Goal: Entertainment & Leisure: Consume media (video, audio)

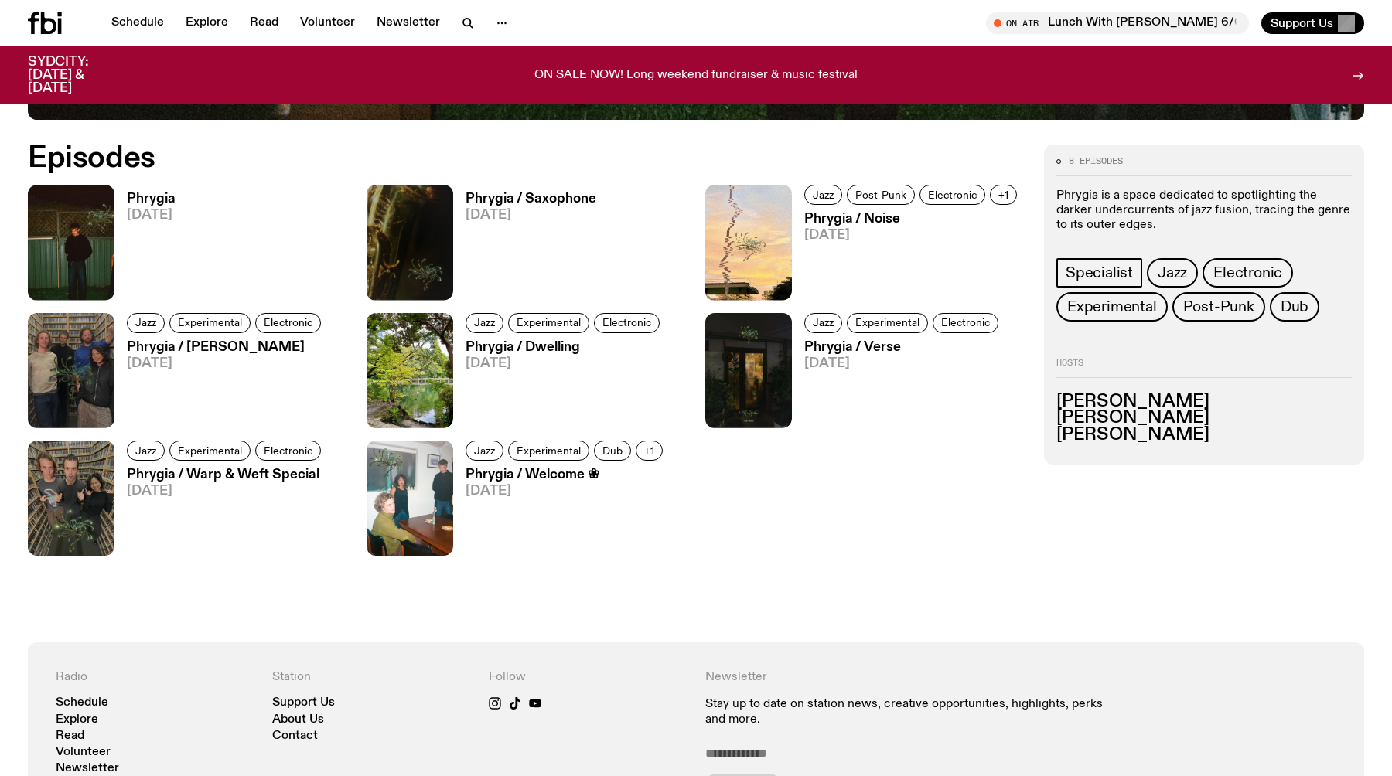
scroll to position [854, 0]
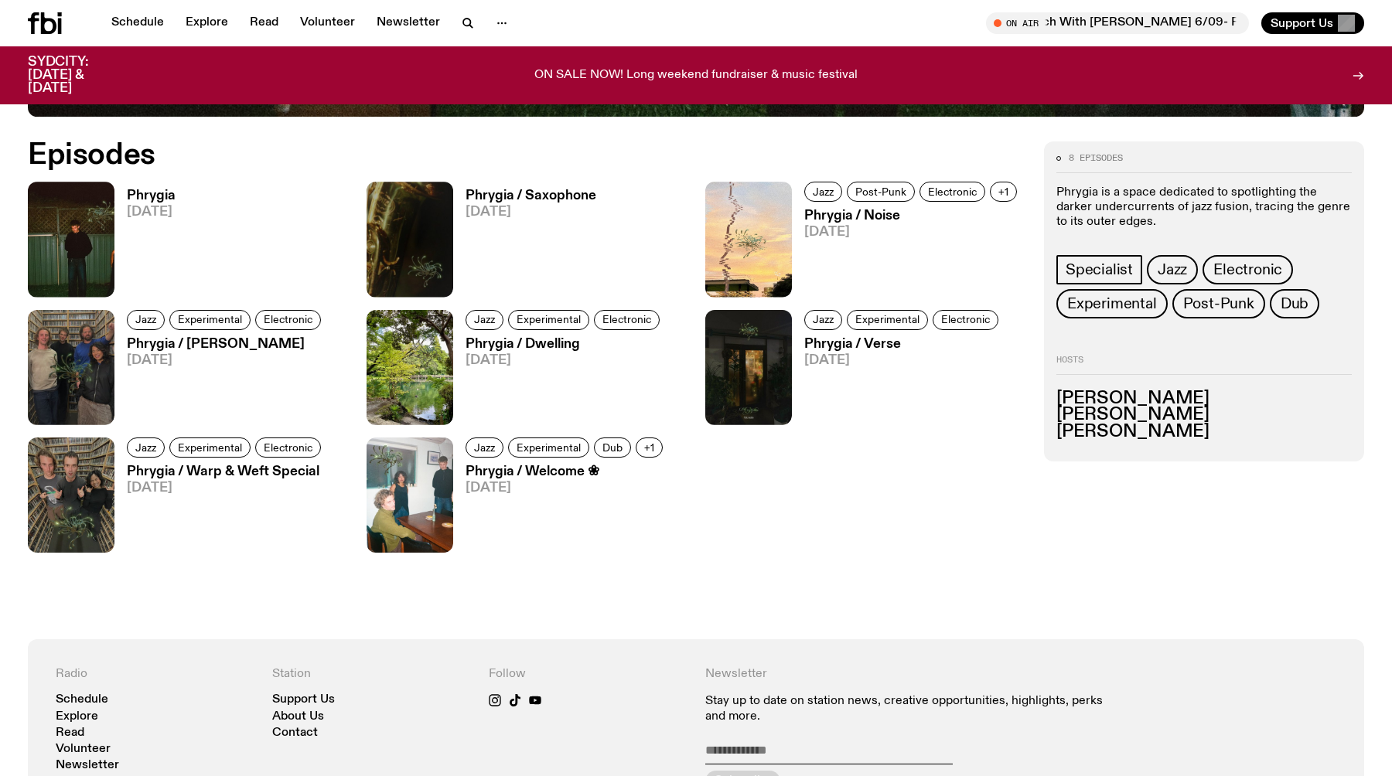
click at [155, 192] on h3 "Phrygia" at bounding box center [151, 195] width 49 height 13
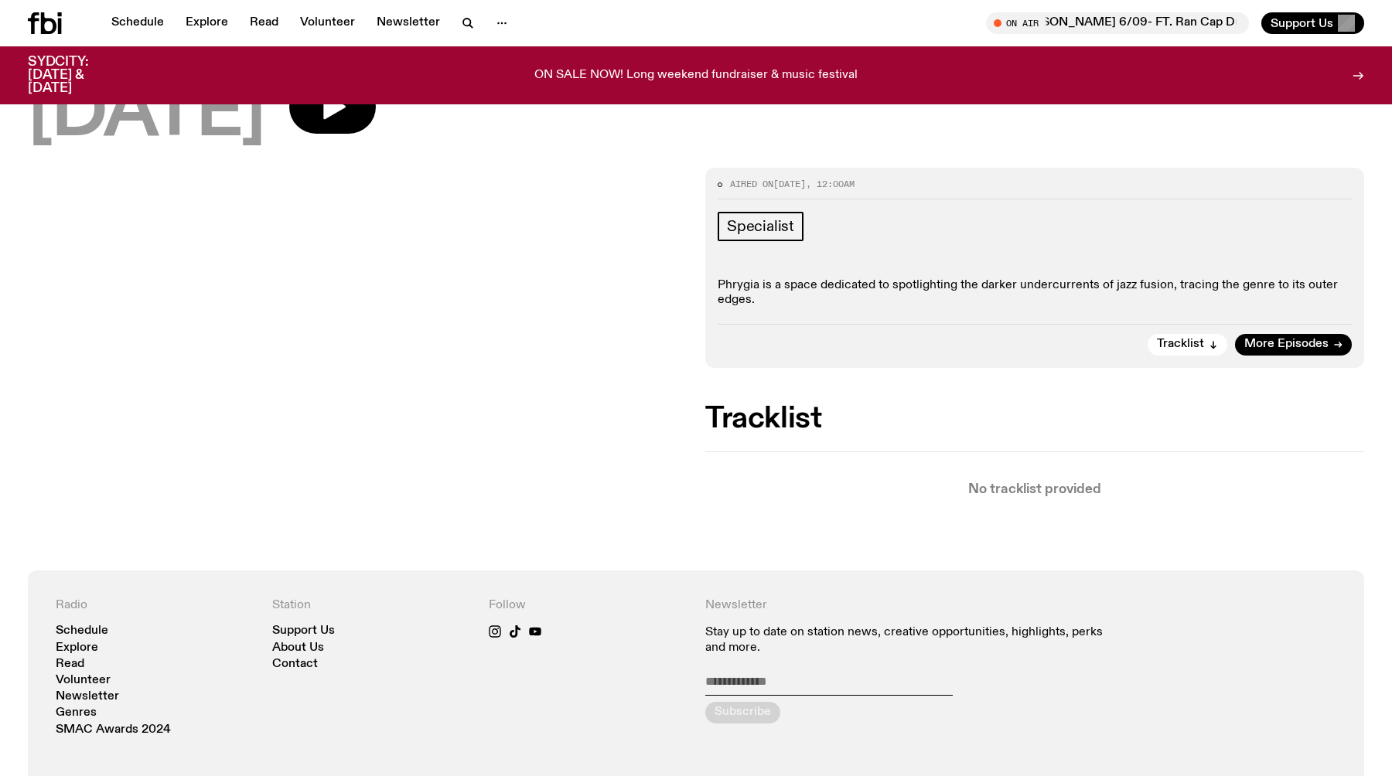
scroll to position [114, 0]
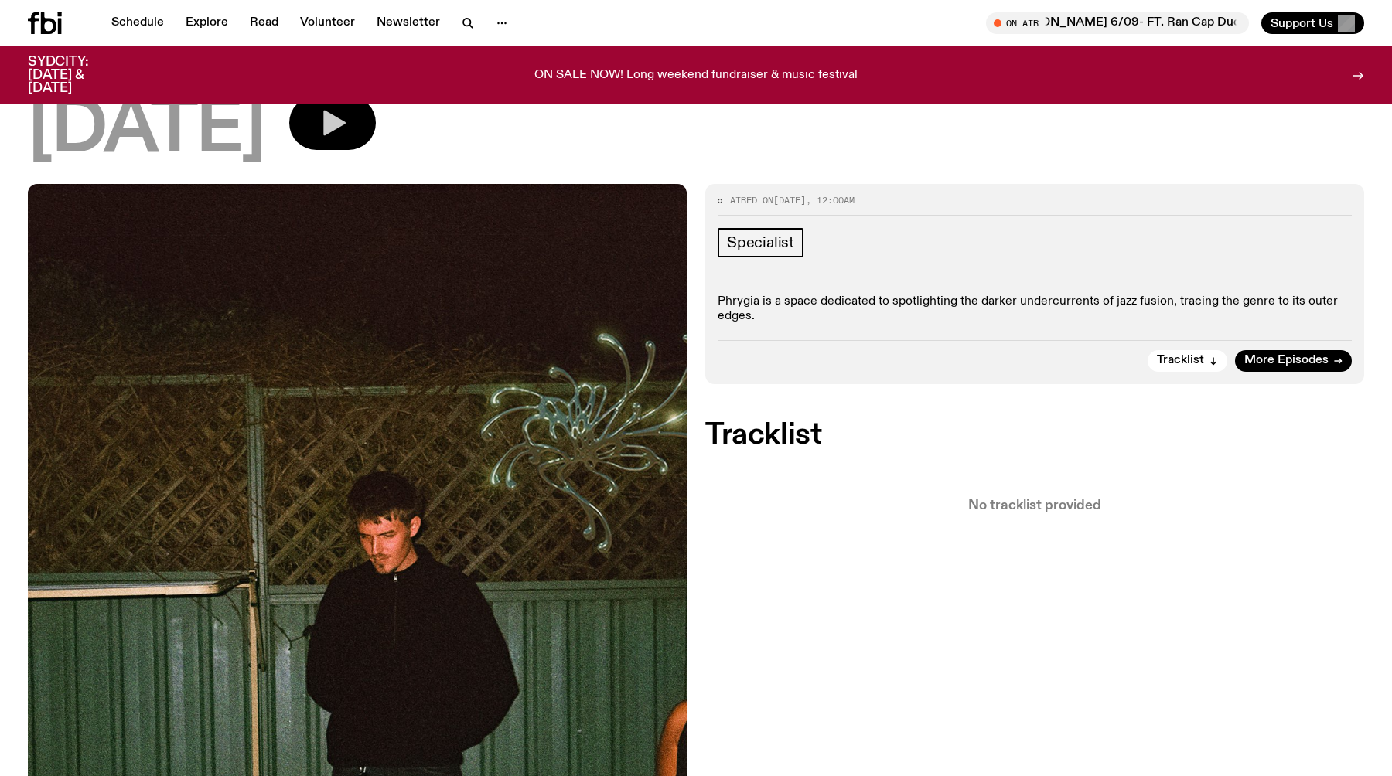
click at [348, 131] on icon "button" at bounding box center [332, 122] width 31 height 31
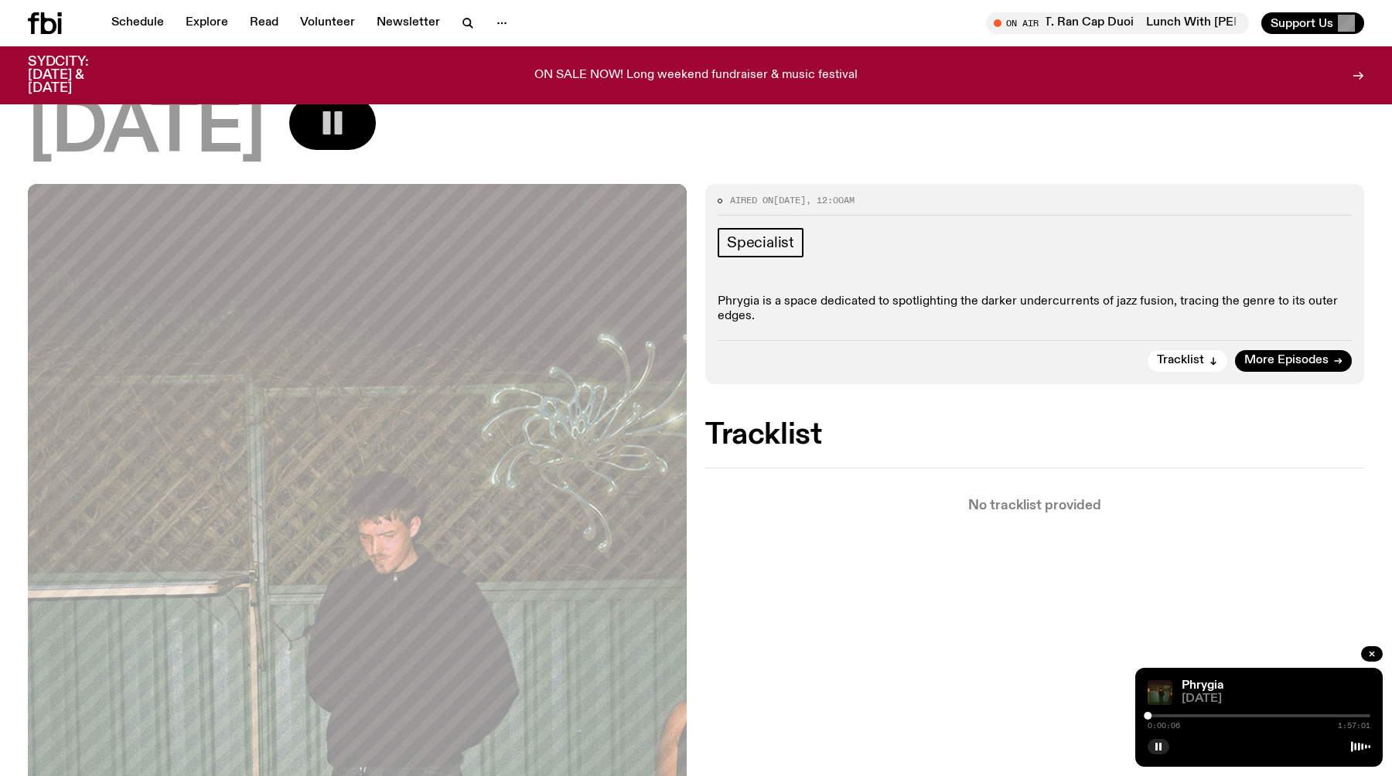
click at [1153, 714] on div "0:00:06 1:57:01" at bounding box center [1258, 720] width 223 height 19
click at [1153, 716] on div at bounding box center [1258, 715] width 223 height 3
click at [1160, 714] on div at bounding box center [1258, 715] width 223 height 3
click at [1157, 716] on div at bounding box center [1160, 716] width 8 height 8
click at [1153, 715] on div at bounding box center [1153, 716] width 8 height 8
